Goal: Task Accomplishment & Management: Use online tool/utility

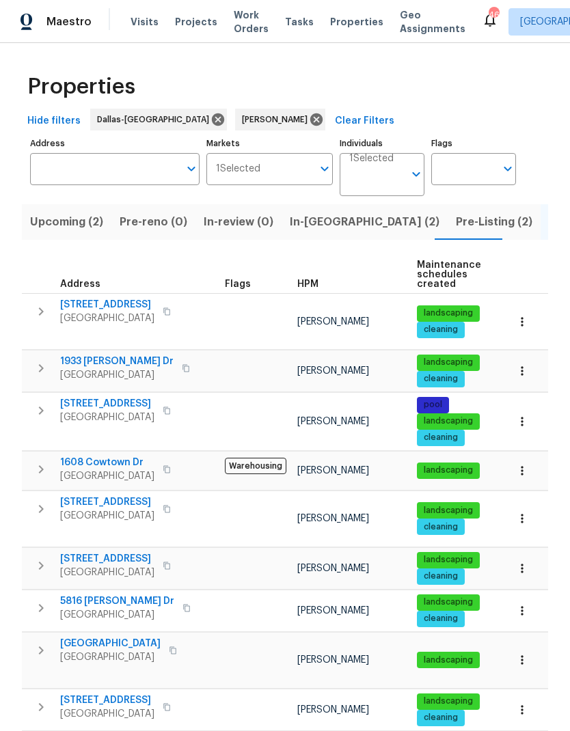
click at [103, 397] on span "[STREET_ADDRESS]" at bounding box center [107, 404] width 94 height 14
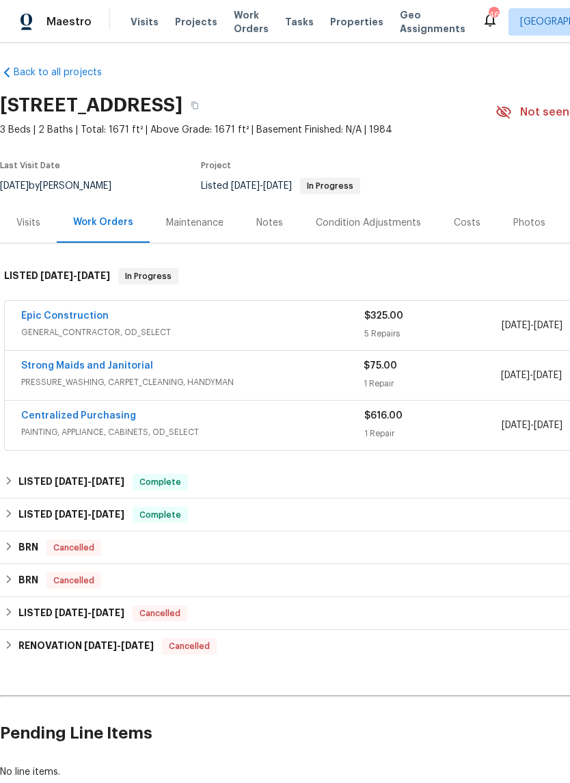
scroll to position [5, 0]
click at [64, 314] on link "Epic Construction" at bounding box center [64, 316] width 87 height 10
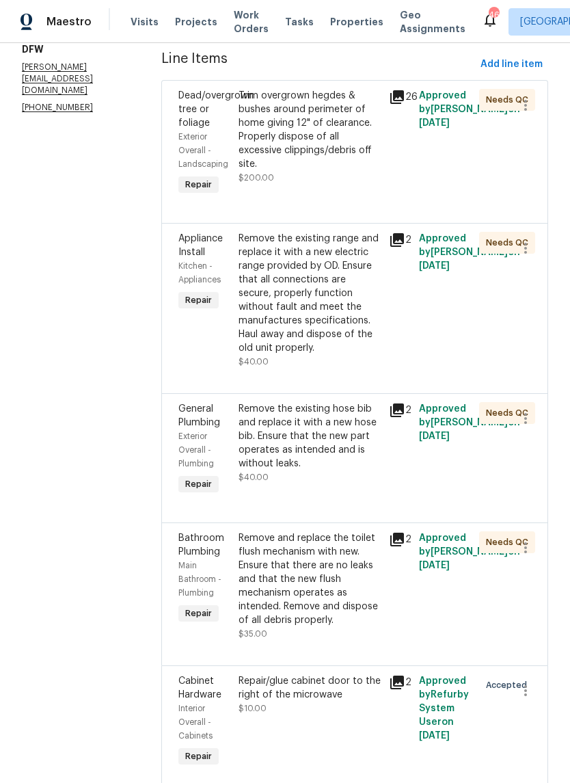
scroll to position [191, 0]
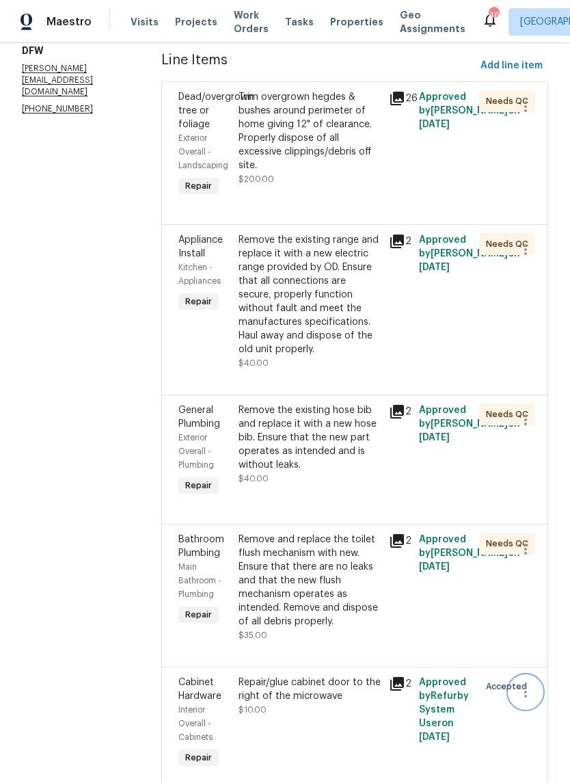
click at [521, 683] on icon "button" at bounding box center [525, 691] width 16 height 16
click at [529, 666] on li "Cancel" at bounding box center [532, 671] width 53 height 23
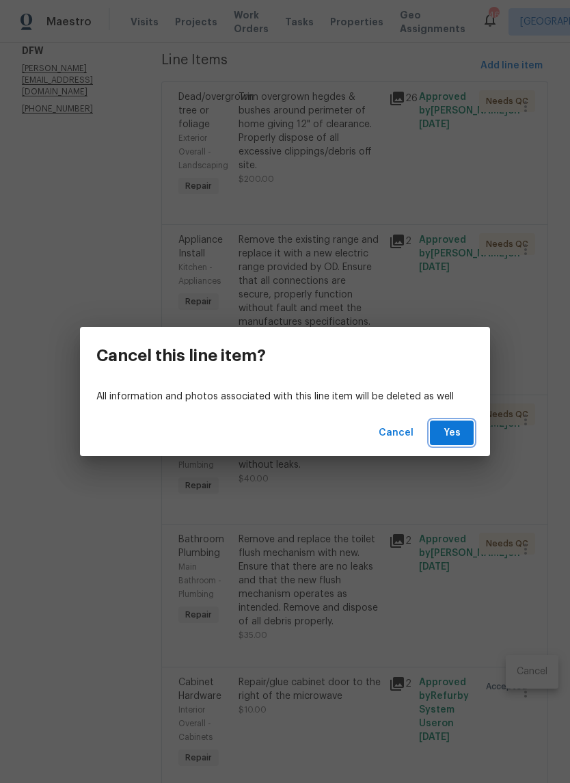
click at [461, 426] on span "Yes" at bounding box center [452, 432] width 22 height 17
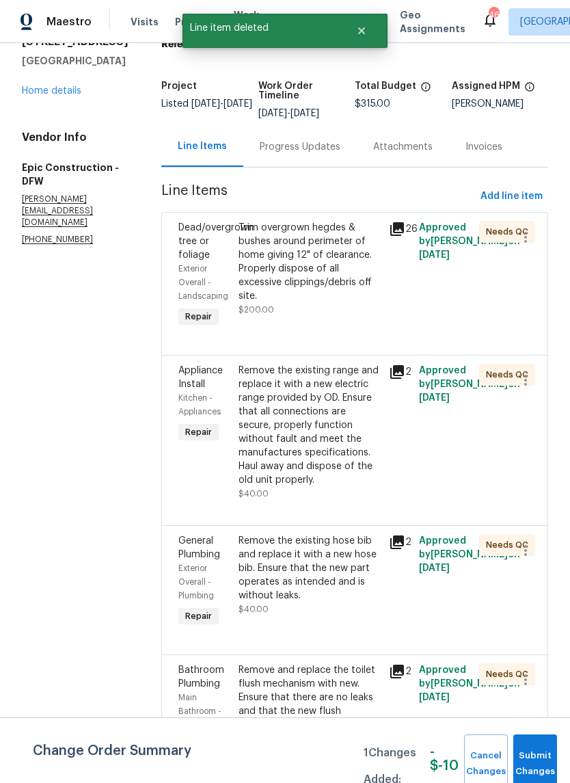
scroll to position [59, 0]
click at [55, 96] on link "Home details" at bounding box center [51, 92] width 59 height 10
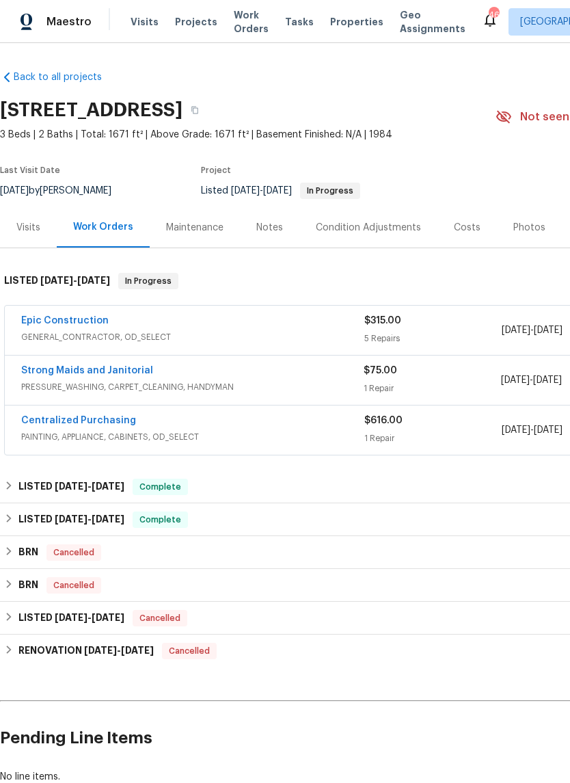
click at [93, 368] on link "Strong Maids and Janitorial" at bounding box center [87, 371] width 132 height 10
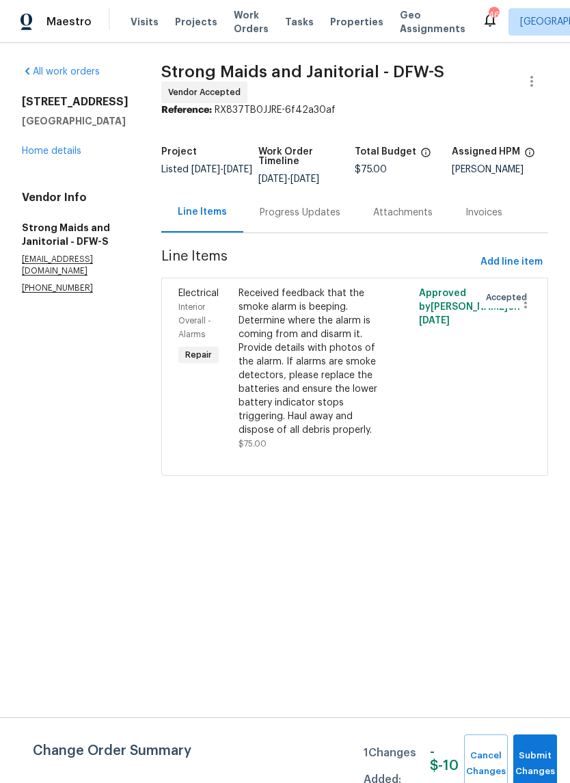
click at [48, 156] on link "Home details" at bounding box center [51, 151] width 59 height 10
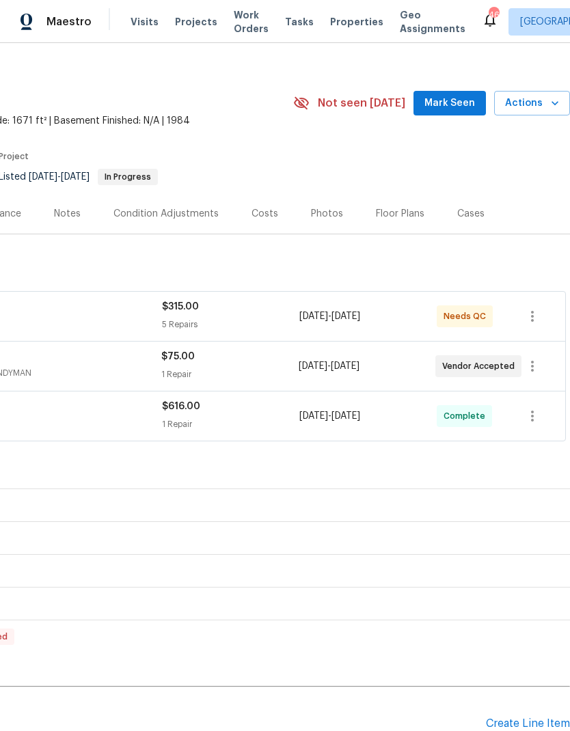
scroll to position [13, 202]
click at [530, 359] on icon "button" at bounding box center [532, 367] width 16 height 16
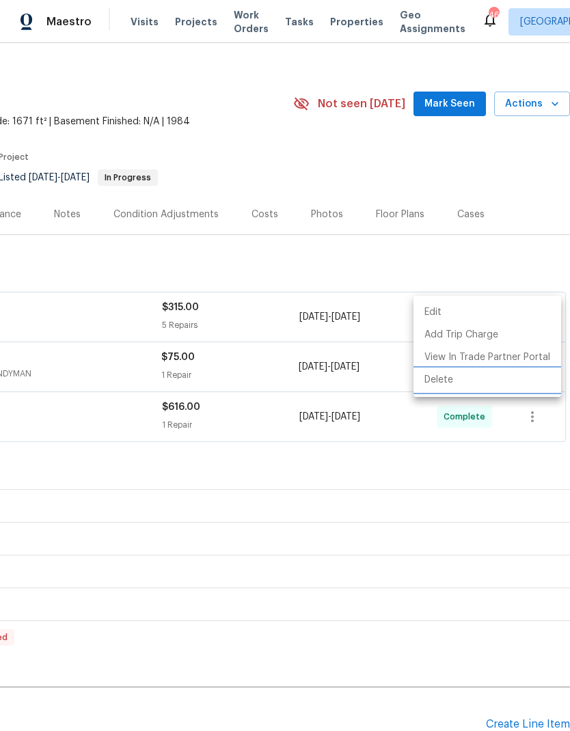
click at [465, 380] on li "Delete" at bounding box center [487, 380] width 148 height 23
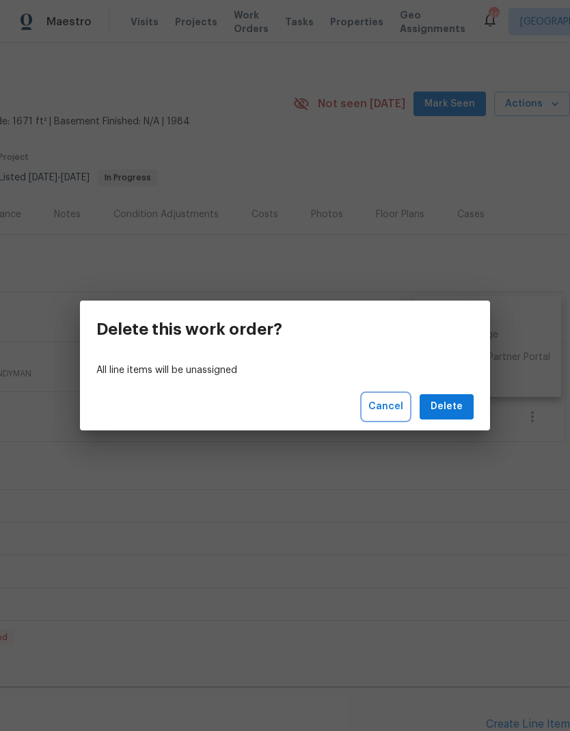
click at [386, 404] on span "Cancel" at bounding box center [385, 406] width 35 height 17
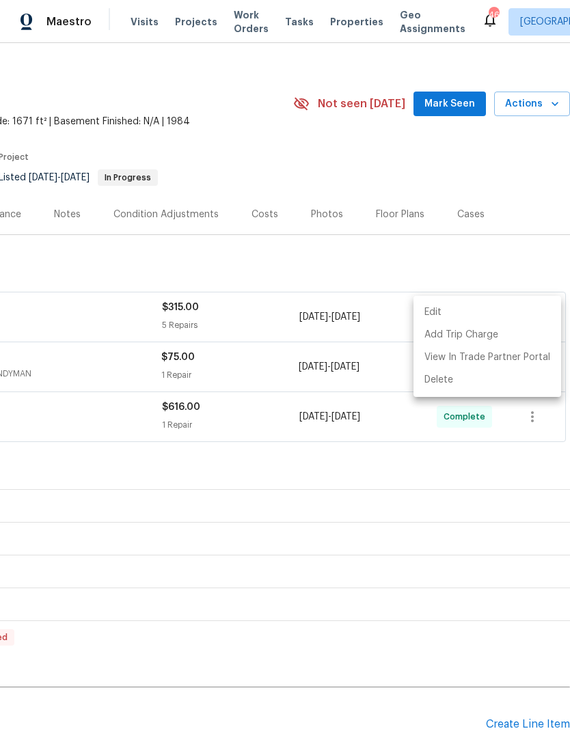
click at [442, 461] on div at bounding box center [285, 365] width 570 height 731
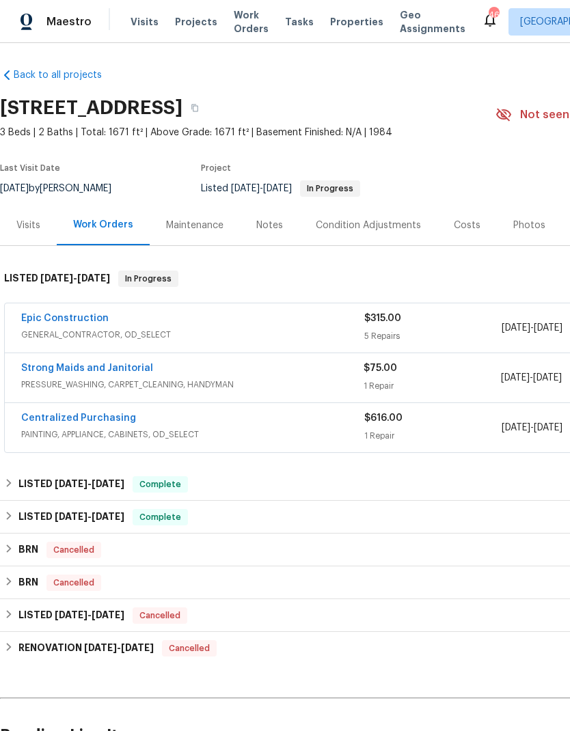
scroll to position [2, 0]
click at [102, 364] on link "Strong Maids and Janitorial" at bounding box center [87, 369] width 132 height 10
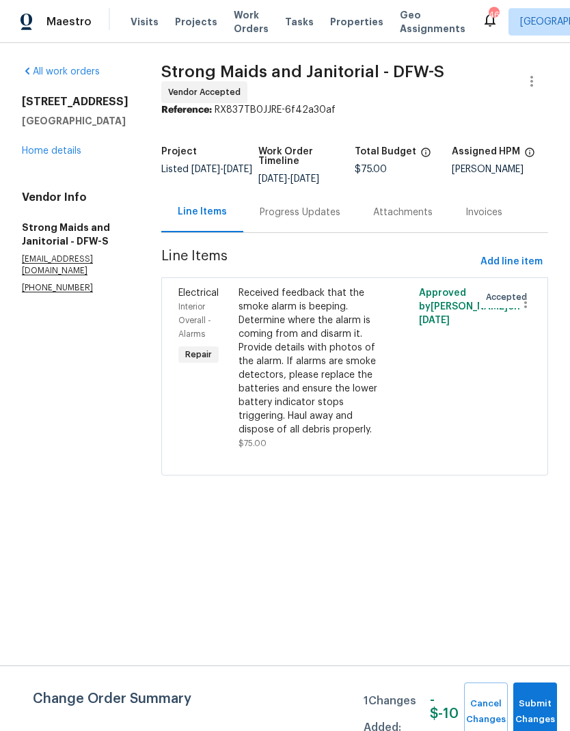
click at [297, 214] on div "Progress Updates" at bounding box center [300, 213] width 81 height 14
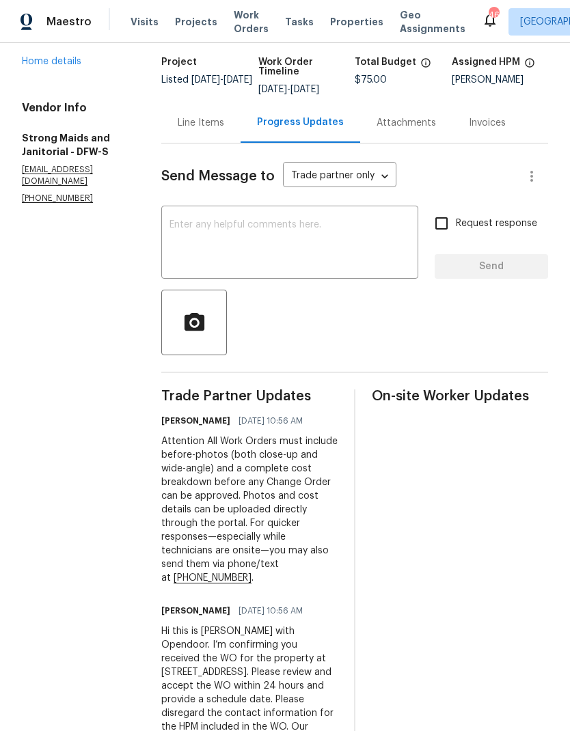
scroll to position [55, 0]
click at [344, 220] on textarea at bounding box center [289, 244] width 241 height 48
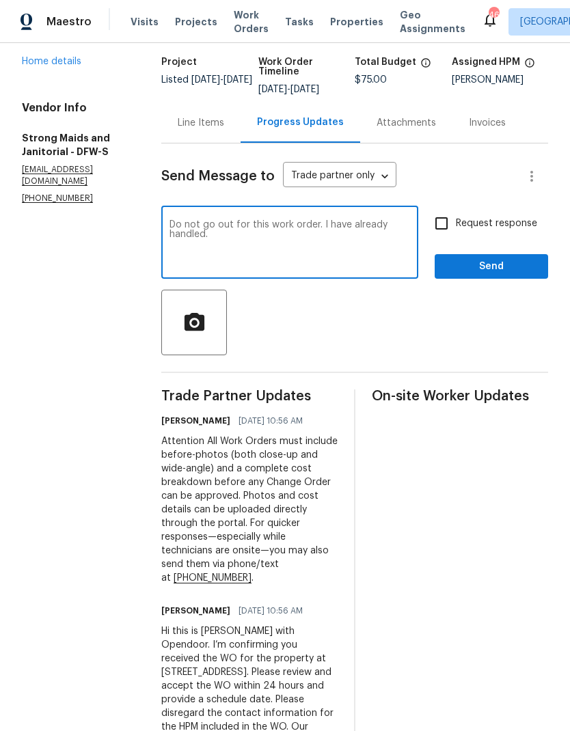
type textarea "Do not go out for this work order. I have already handled."
click at [442, 209] on input "Request response" at bounding box center [441, 223] width 29 height 29
checkbox input "true"
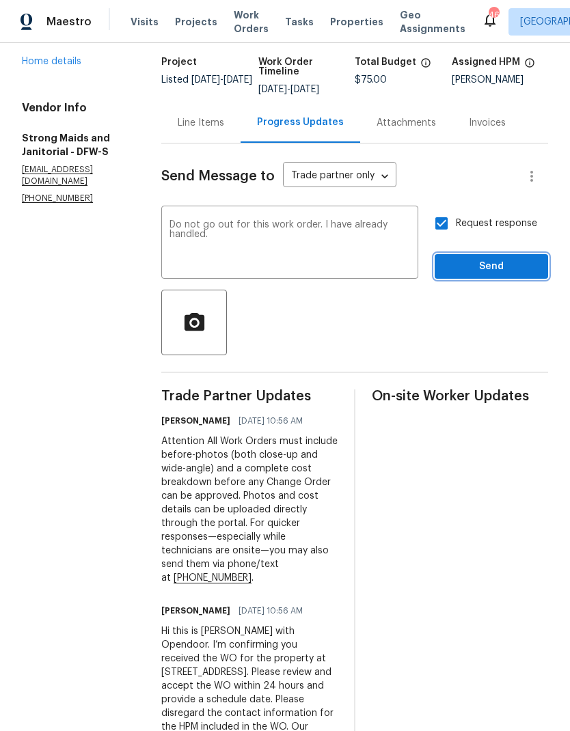
click at [476, 258] on span "Send" at bounding box center [492, 266] width 92 height 17
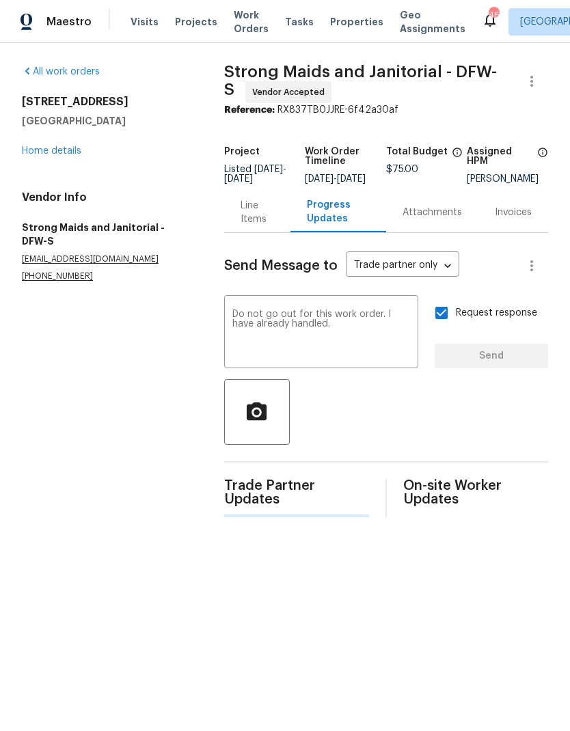
scroll to position [0, 0]
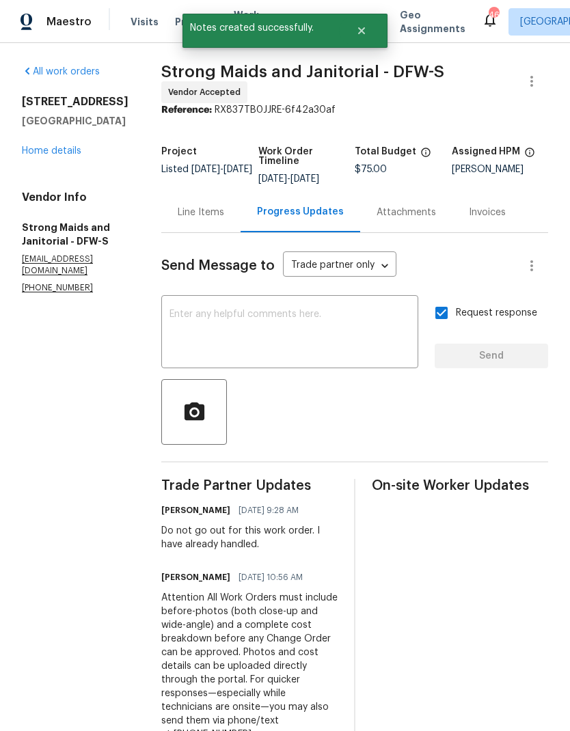
click at [183, 218] on div "Line Items" at bounding box center [201, 213] width 46 height 14
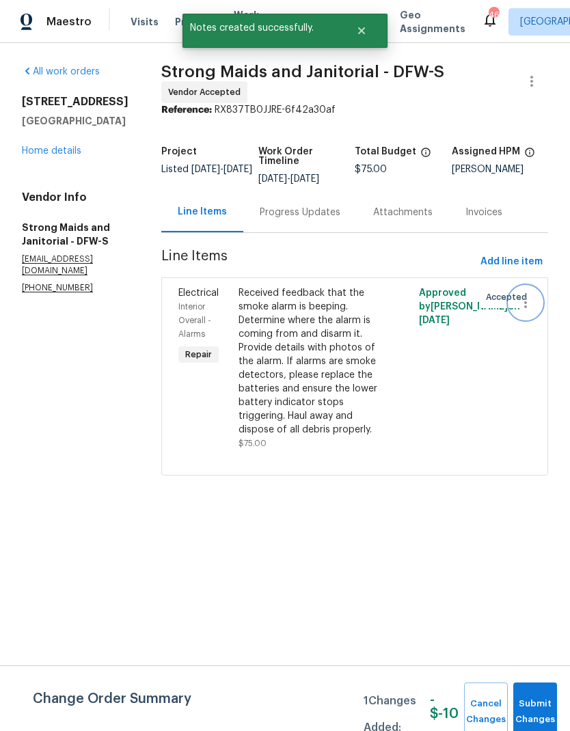
click at [525, 300] on icon "button" at bounding box center [525, 303] width 16 height 16
click at [528, 305] on li "Cancel" at bounding box center [532, 302] width 53 height 23
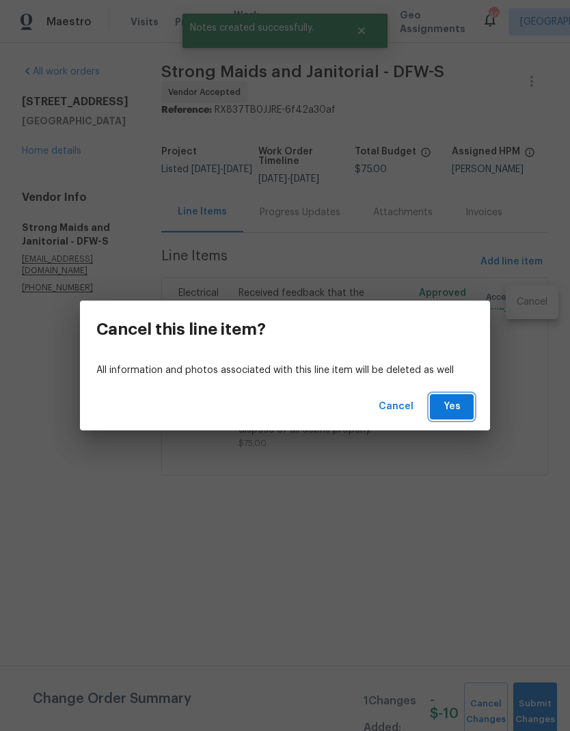
click at [455, 399] on span "Yes" at bounding box center [452, 406] width 22 height 17
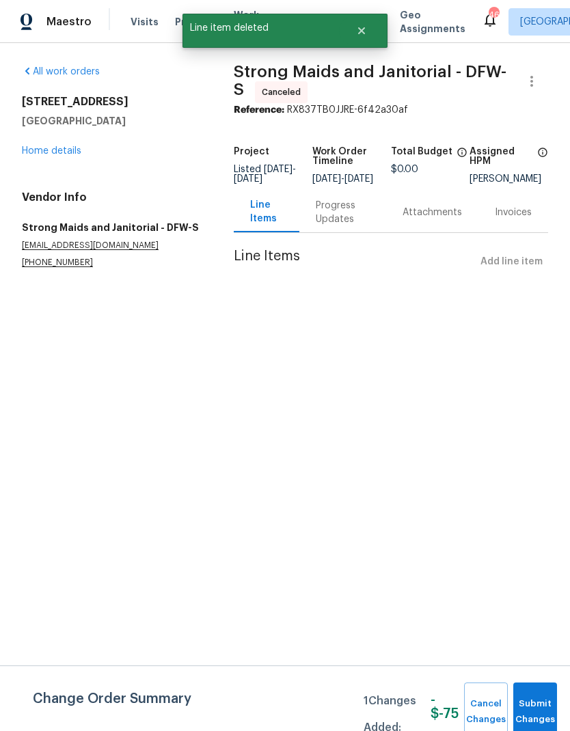
click at [57, 147] on link "Home details" at bounding box center [51, 151] width 59 height 10
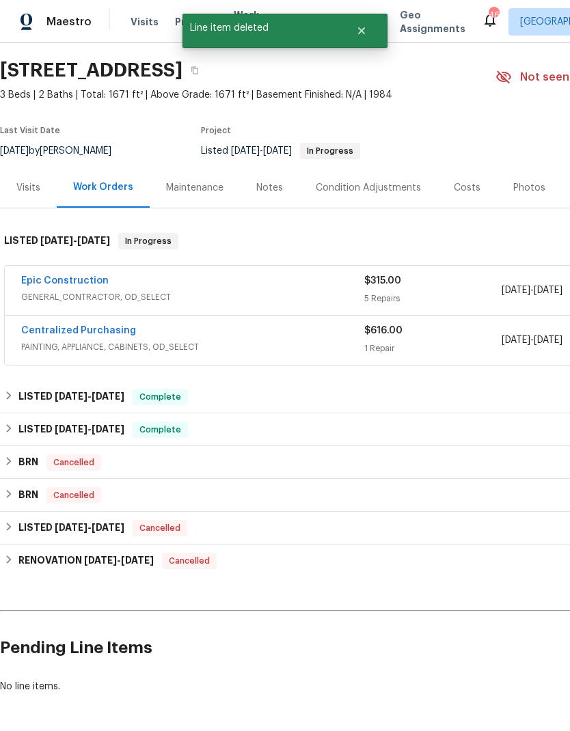
scroll to position [40, 0]
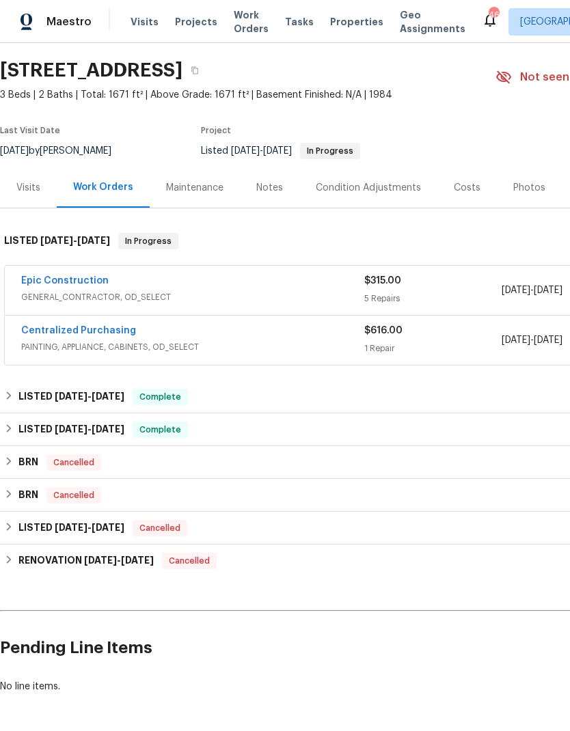
click at [73, 284] on link "Epic Construction" at bounding box center [64, 281] width 87 height 10
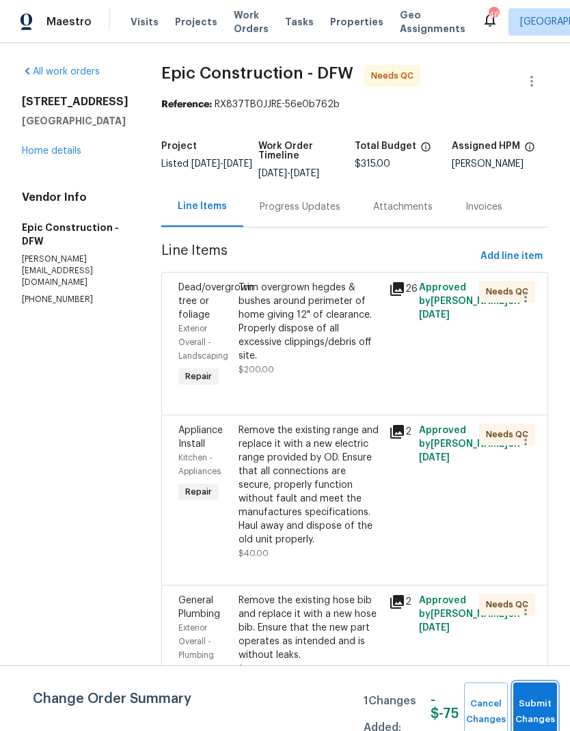
click at [537, 701] on span "Submit Changes" at bounding box center [535, 711] width 30 height 31
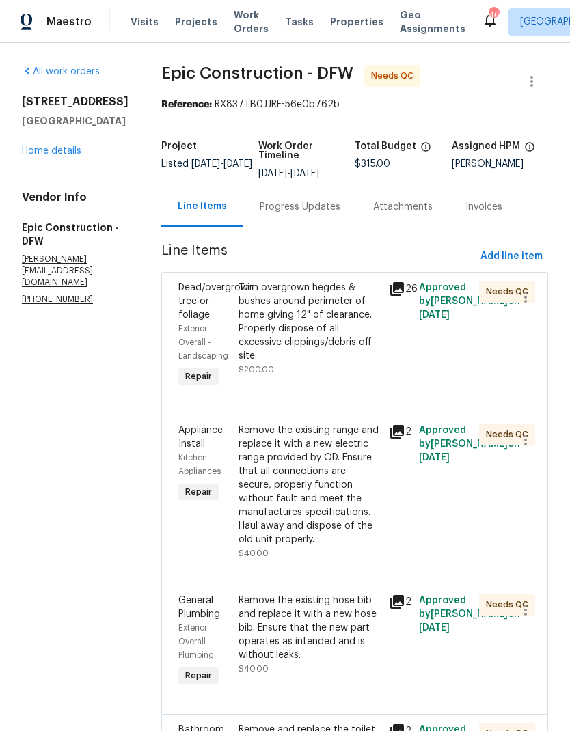
click at [333, 317] on div "Trim overgrown hegdes & bushes around perimeter of home giving 12" of clearance…" at bounding box center [310, 322] width 142 height 82
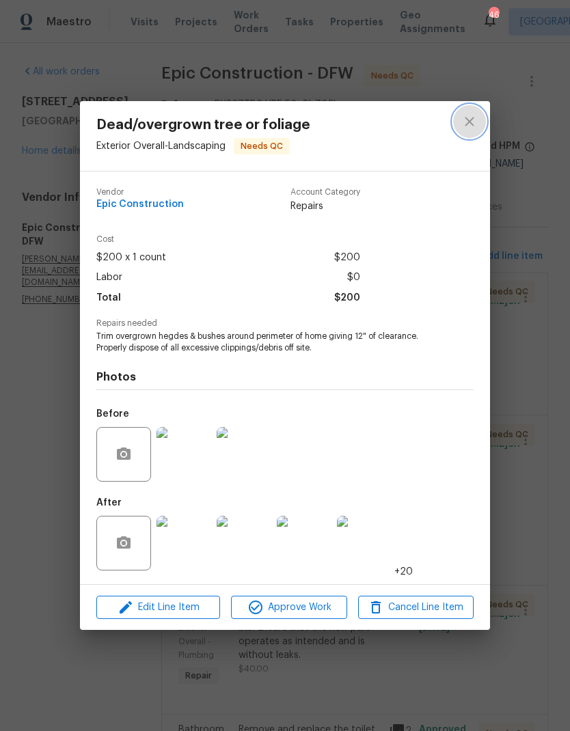
click at [461, 122] on button "close" at bounding box center [469, 121] width 33 height 33
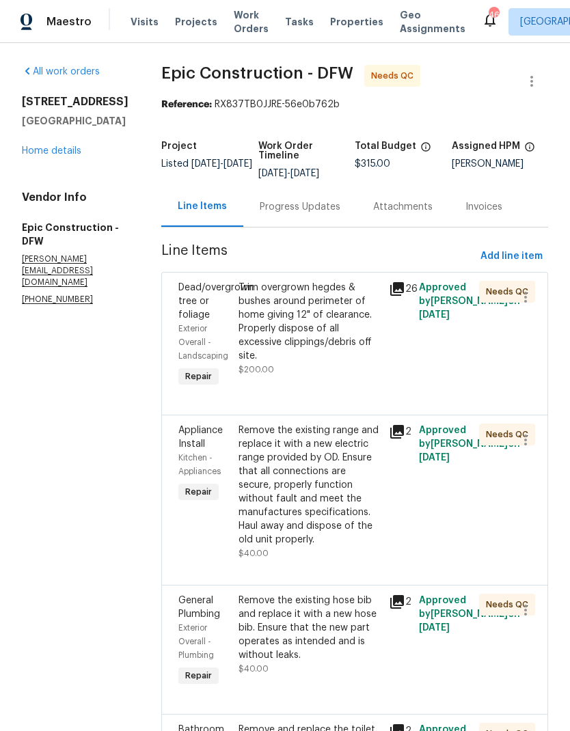
click at [290, 206] on div "Progress Updates" at bounding box center [300, 207] width 81 height 14
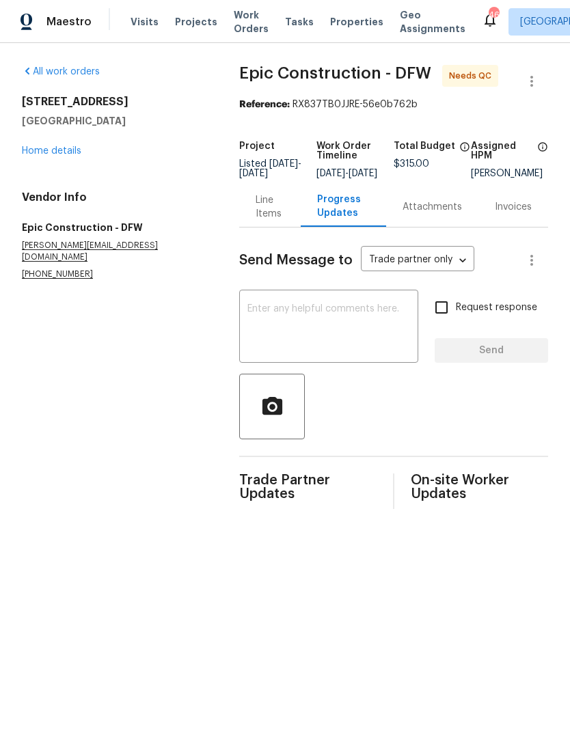
click at [60, 146] on link "Home details" at bounding box center [51, 151] width 59 height 10
